Goal: Information Seeking & Learning: Understand process/instructions

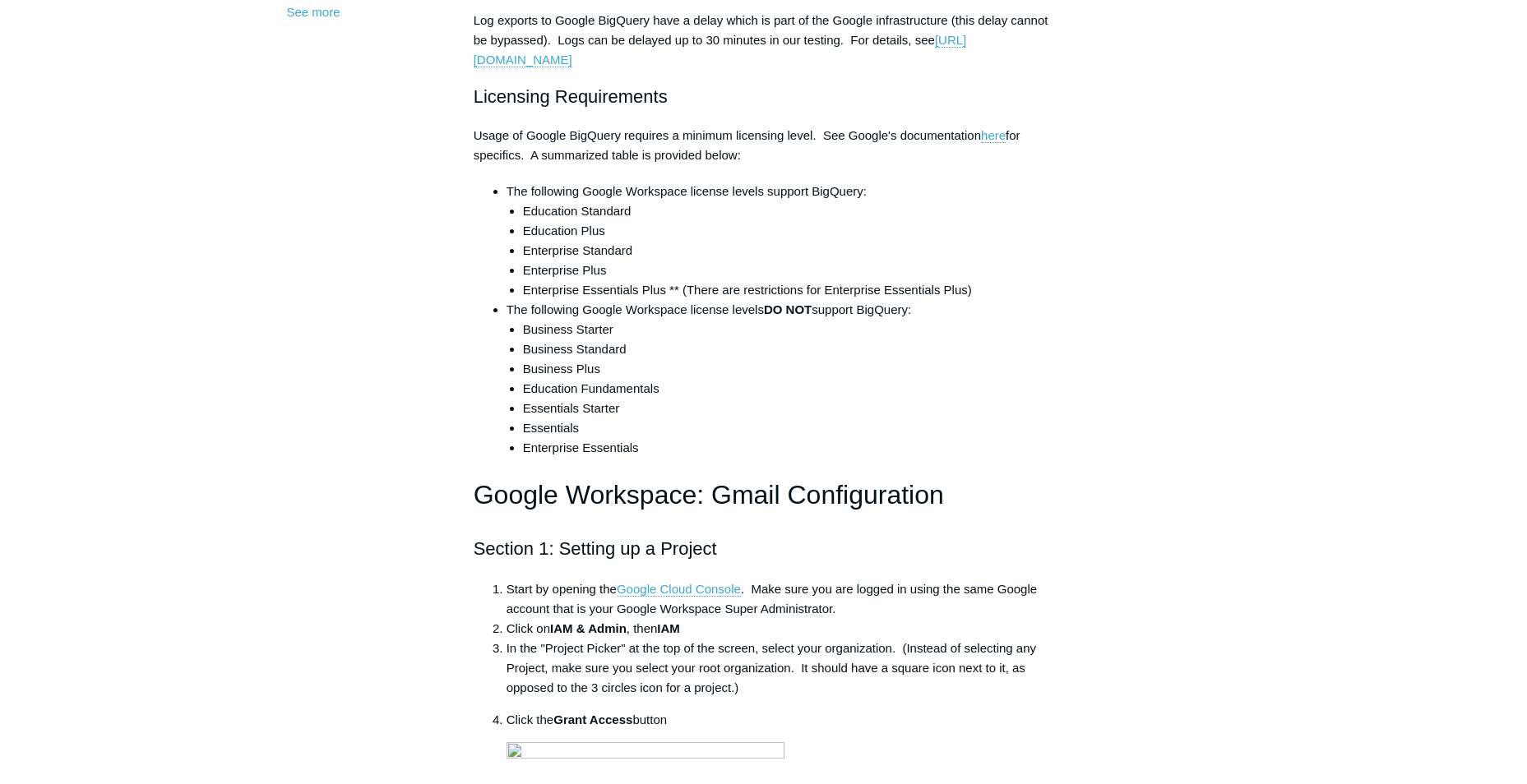
scroll to position [658, 0]
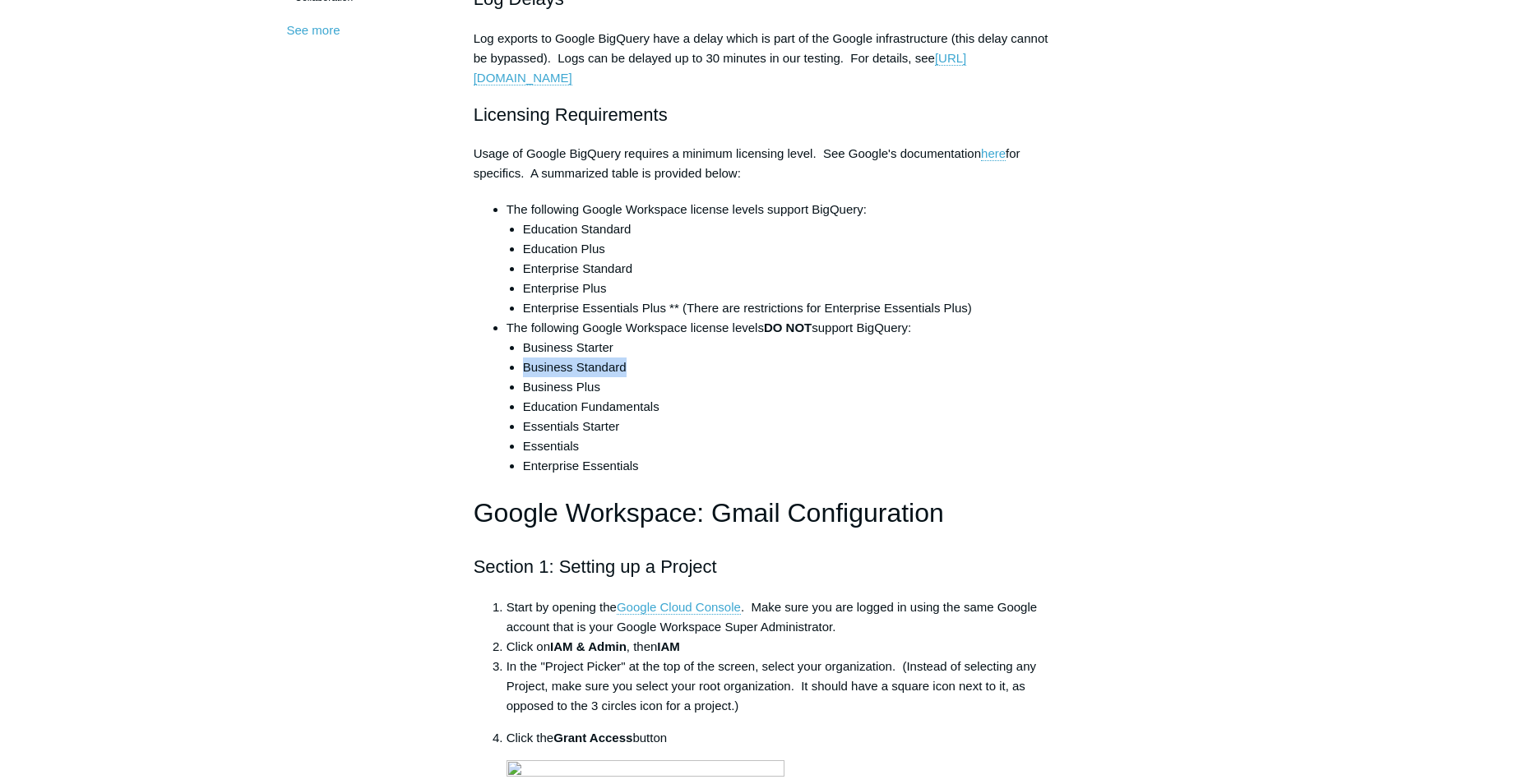
drag, startPoint x: 637, startPoint y: 366, endPoint x: 525, endPoint y: 363, distance: 112.0
click at [525, 363] on li "Business Standard" at bounding box center [788, 368] width 531 height 20
drag, startPoint x: 525, startPoint y: 363, endPoint x: 542, endPoint y: 366, distance: 17.3
copy li "Business Standard"
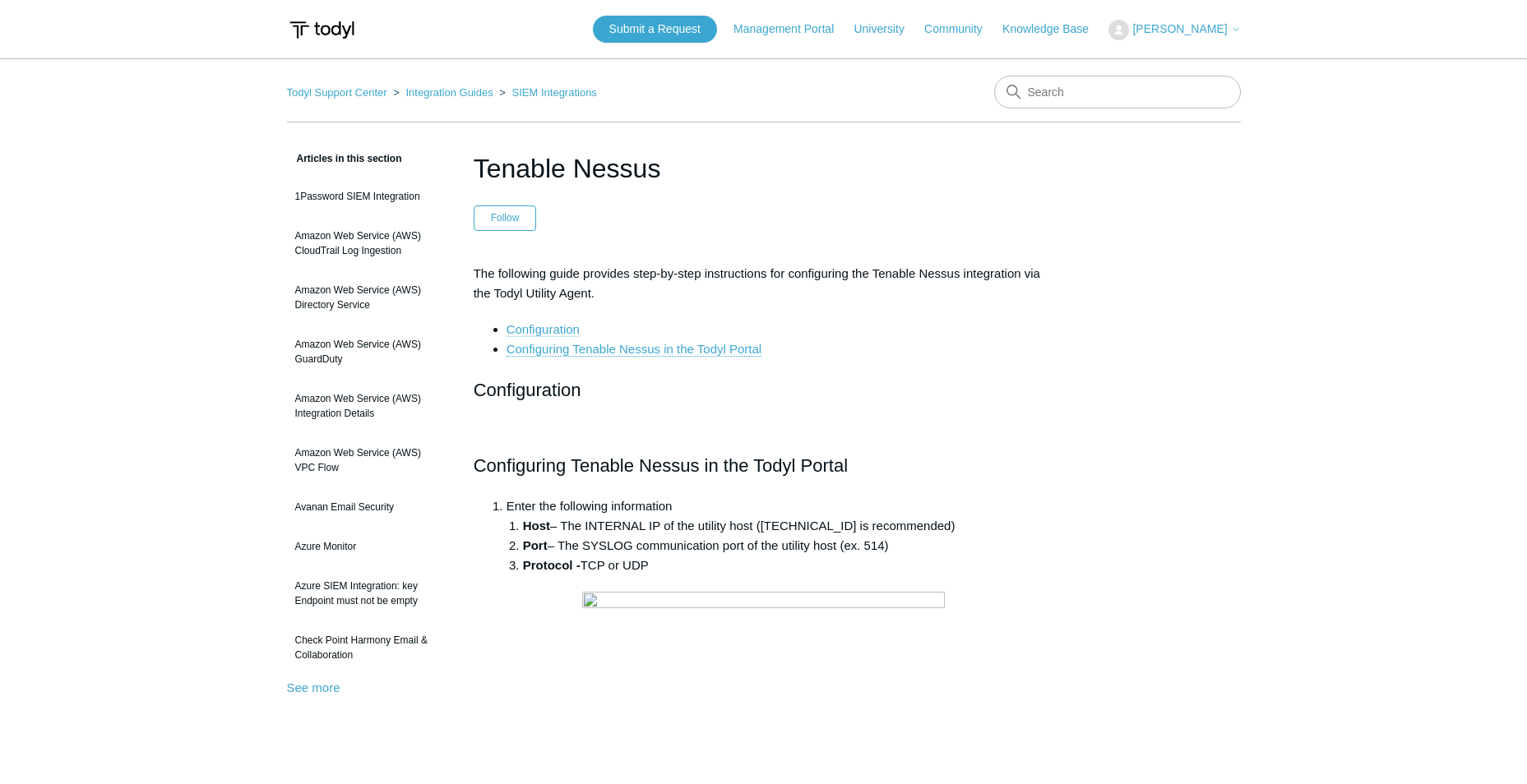
click at [542, 326] on link "Configuration" at bounding box center [543, 330] width 74 height 15
click at [653, 350] on link "Configuring Tenable Nessus in the Todyl Portal" at bounding box center [634, 349] width 254 height 15
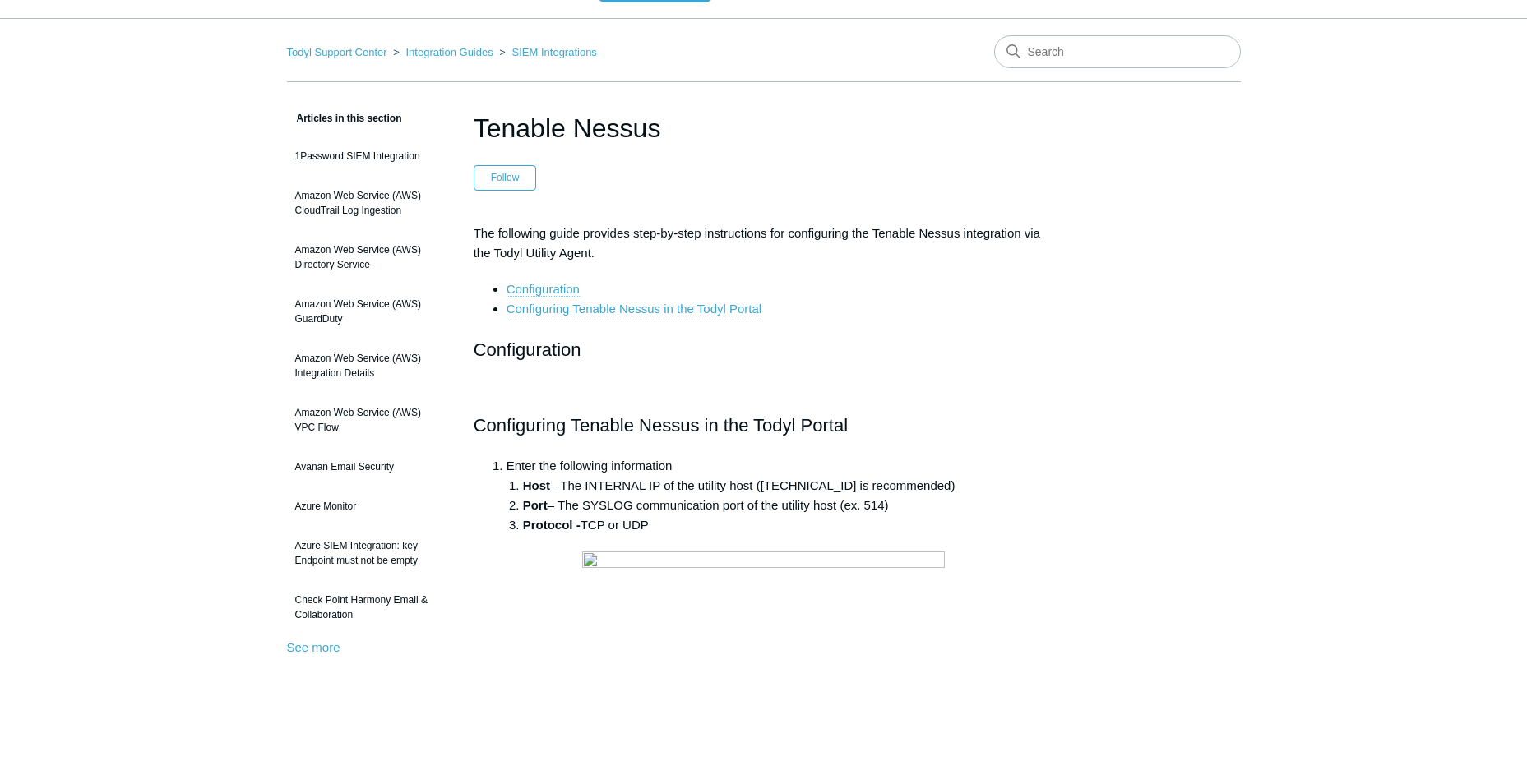
click at [536, 288] on link "Configuration" at bounding box center [543, 289] width 74 height 15
